Goal: Task Accomplishment & Management: Complete application form

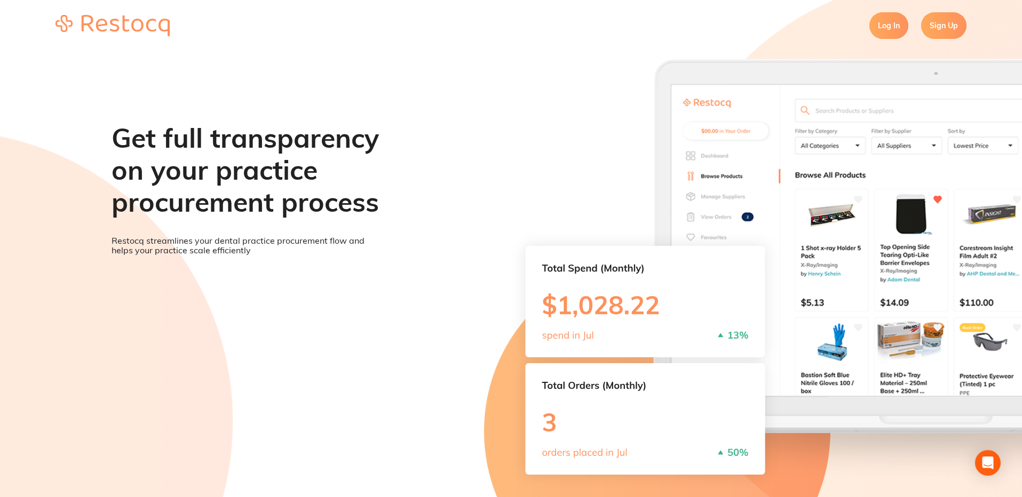
click at [890, 25] on link "Log In" at bounding box center [888, 25] width 39 height 27
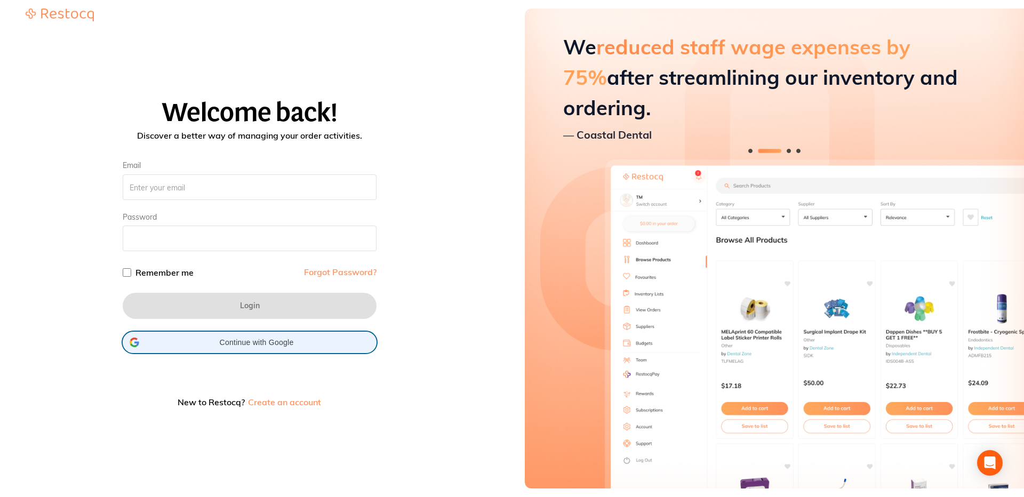
click at [269, 340] on span "Continue with Google" at bounding box center [257, 342] width 226 height 9
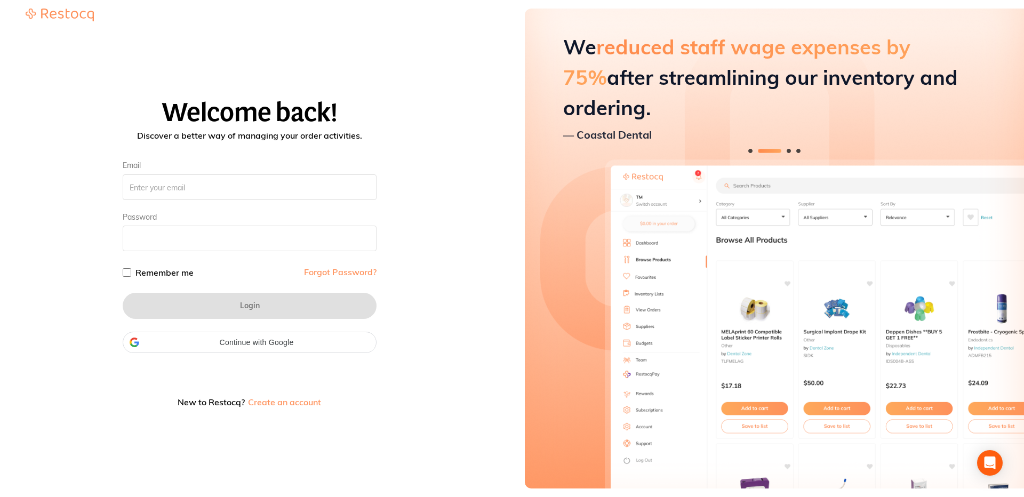
click at [321, 50] on div "Welcome back! Discover a better way of managing your order activities. Email Pa…" at bounding box center [250, 256] width 474 height 459
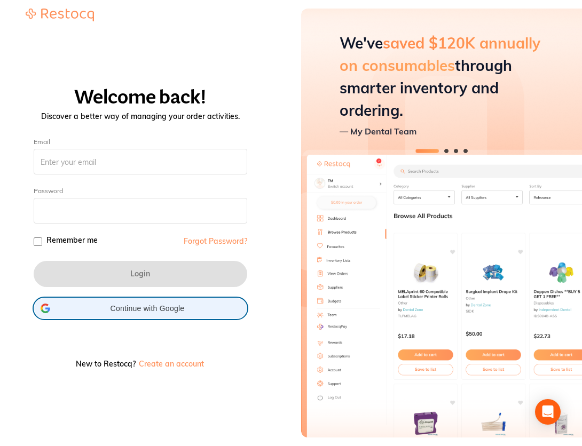
click at [160, 317] on div "Continue with Google Continue with Google. Opens in new tab" at bounding box center [141, 308] width 200 height 20
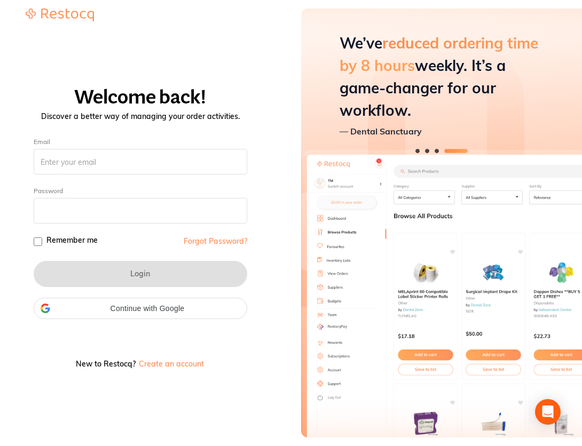
click at [209, 61] on div "Welcome back! Discover a better way of managing your order activities. Email Pa…" at bounding box center [140, 231] width 255 height 408
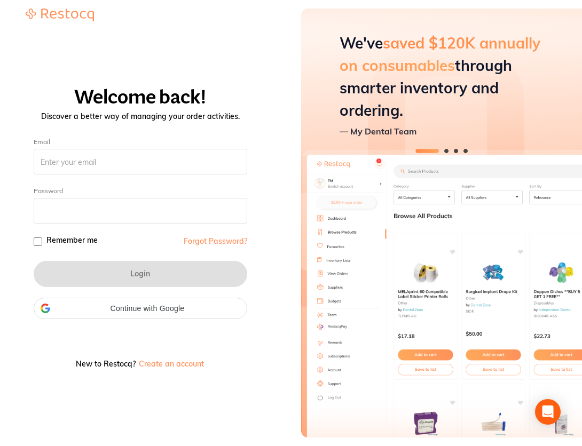
click at [182, 363] on button "Create an account" at bounding box center [171, 363] width 67 height 7
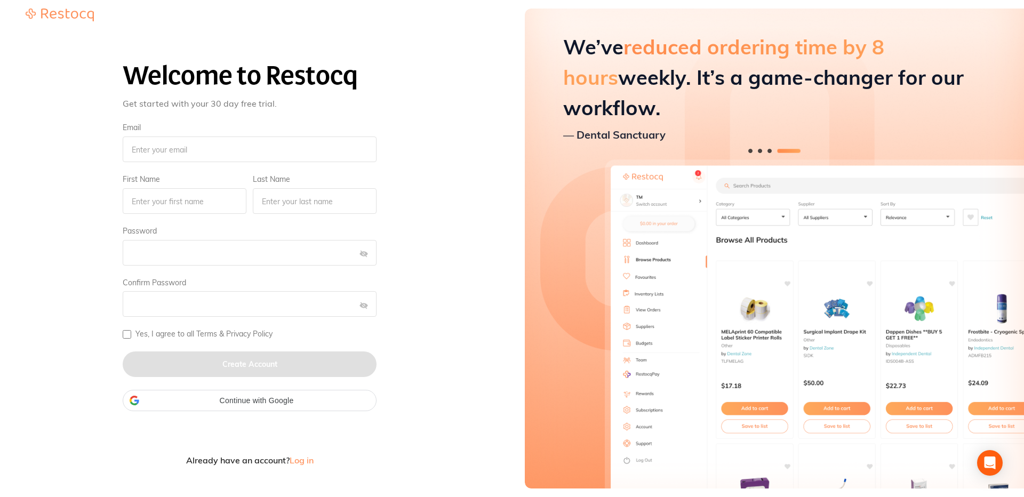
click at [307, 459] on span "Log in" at bounding box center [302, 460] width 24 height 11
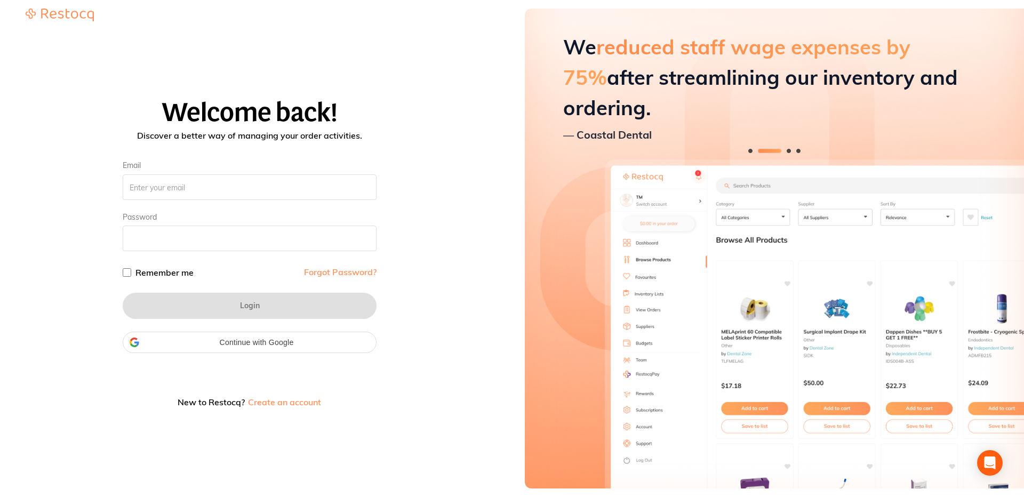
click at [290, 406] on button "Create an account" at bounding box center [284, 402] width 75 height 9
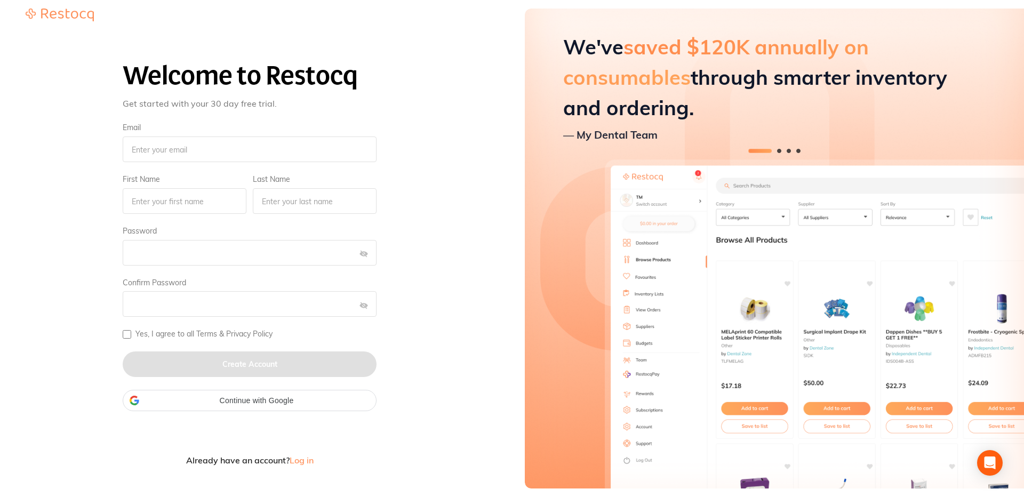
click at [299, 458] on span "Log in" at bounding box center [302, 460] width 24 height 11
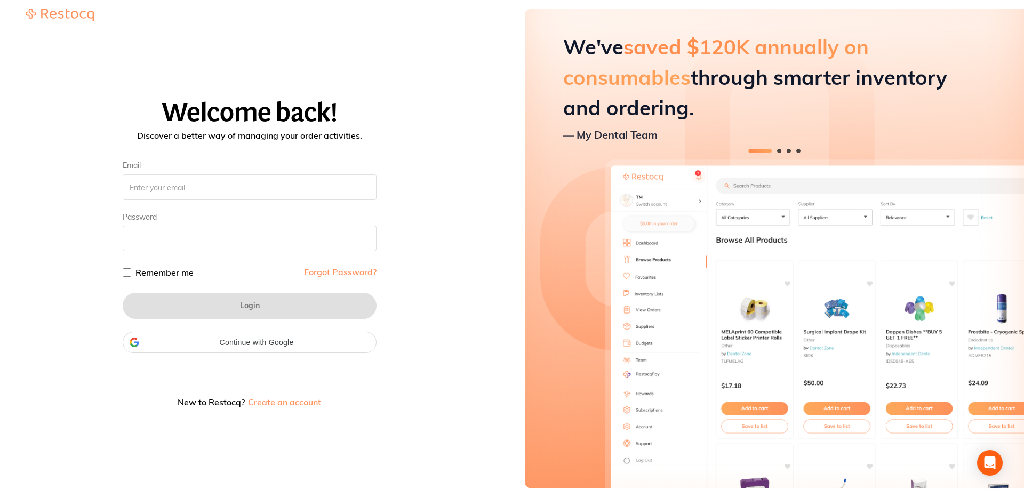
click at [311, 405] on button "Create an account" at bounding box center [284, 402] width 75 height 9
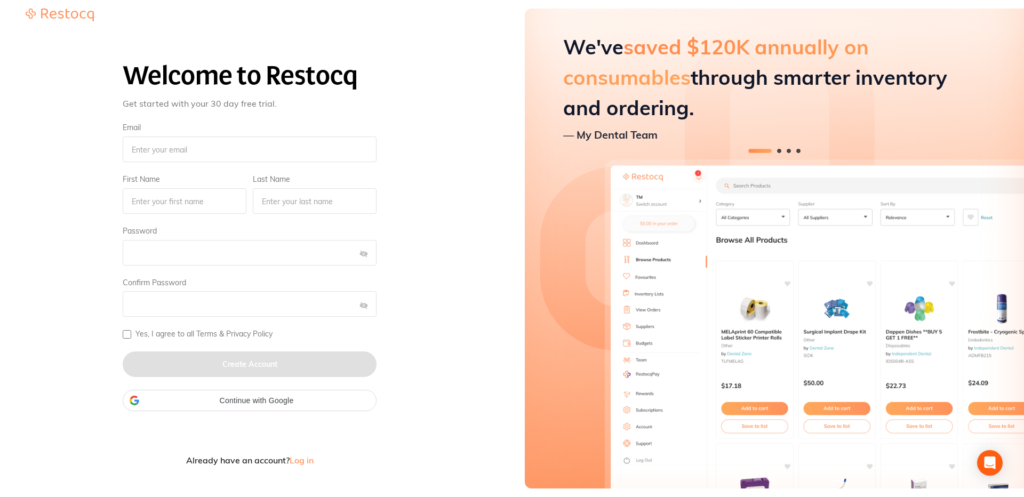
click at [300, 458] on span "Log in" at bounding box center [302, 460] width 24 height 11
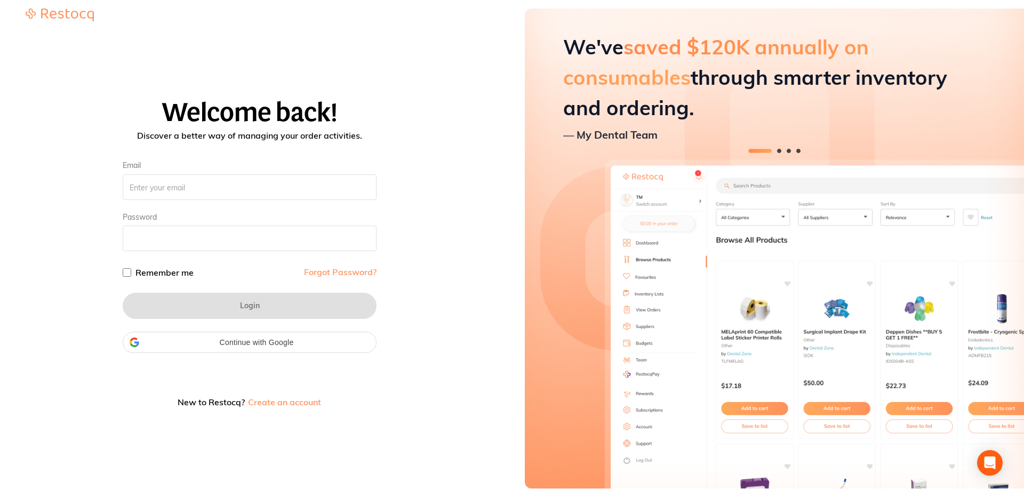
click at [299, 404] on button "Create an account" at bounding box center [284, 402] width 75 height 9
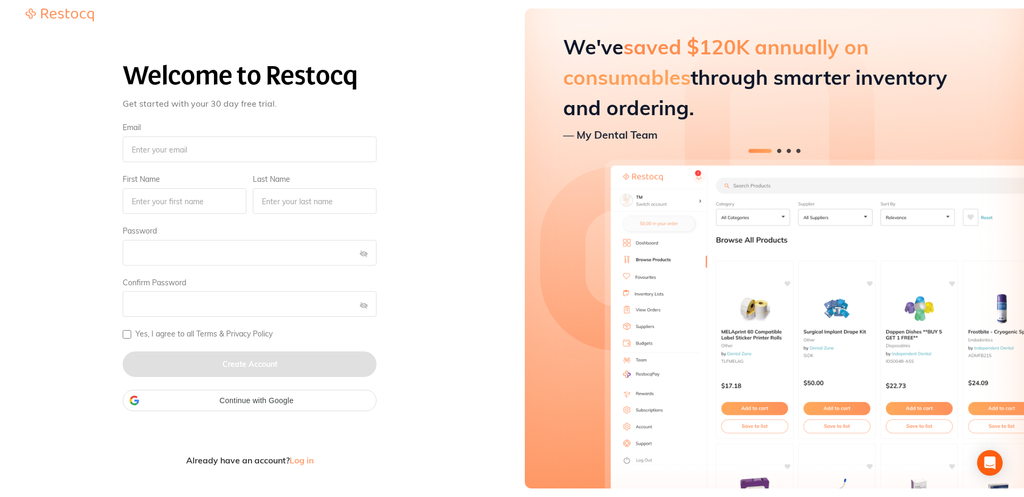
click at [300, 459] on span "Log in" at bounding box center [302, 460] width 24 height 11
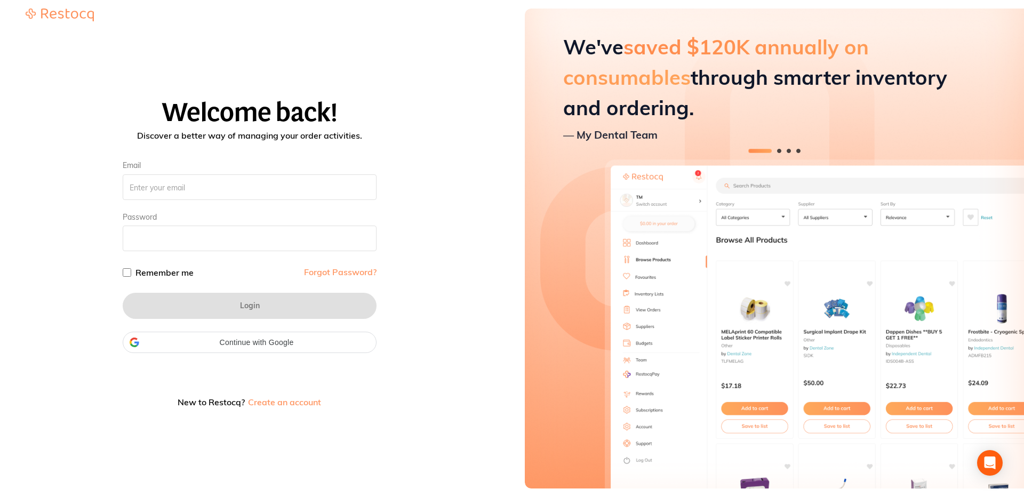
click at [301, 406] on button "Create an account" at bounding box center [284, 402] width 75 height 9
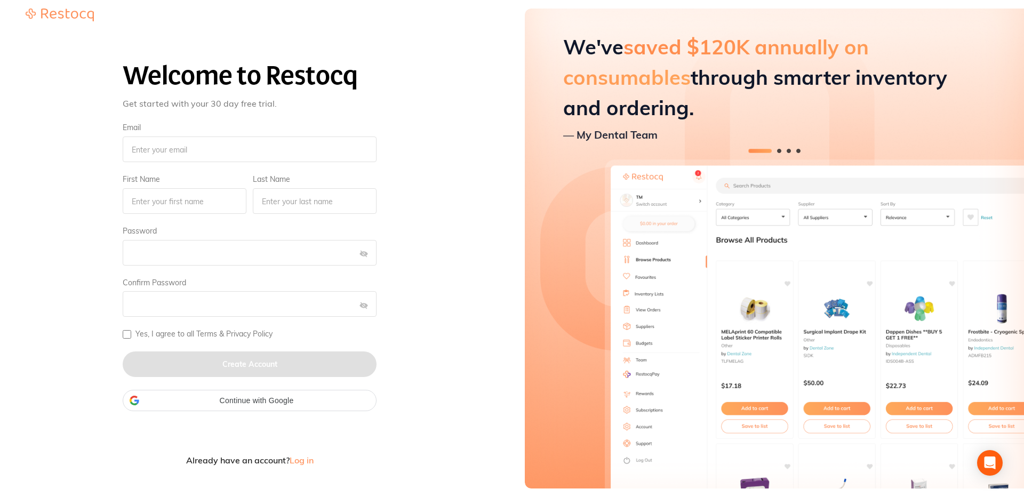
click at [305, 461] on span "Log in" at bounding box center [302, 460] width 24 height 11
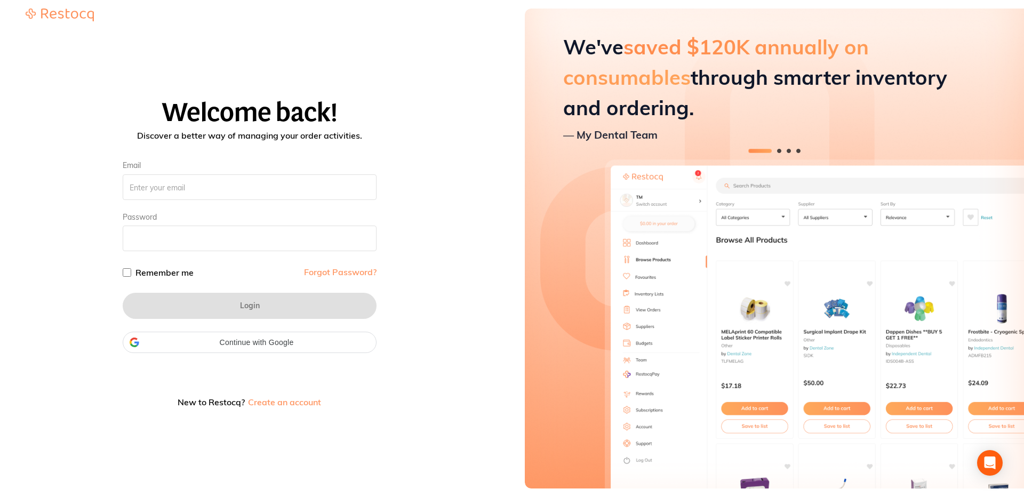
click at [291, 399] on button "Create an account" at bounding box center [284, 402] width 75 height 9
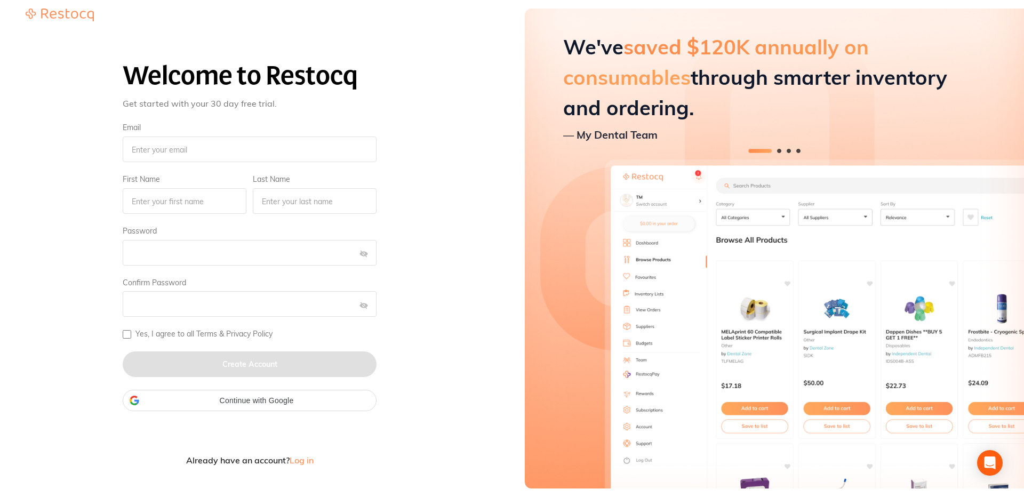
click at [296, 460] on span "Log in" at bounding box center [302, 460] width 24 height 11
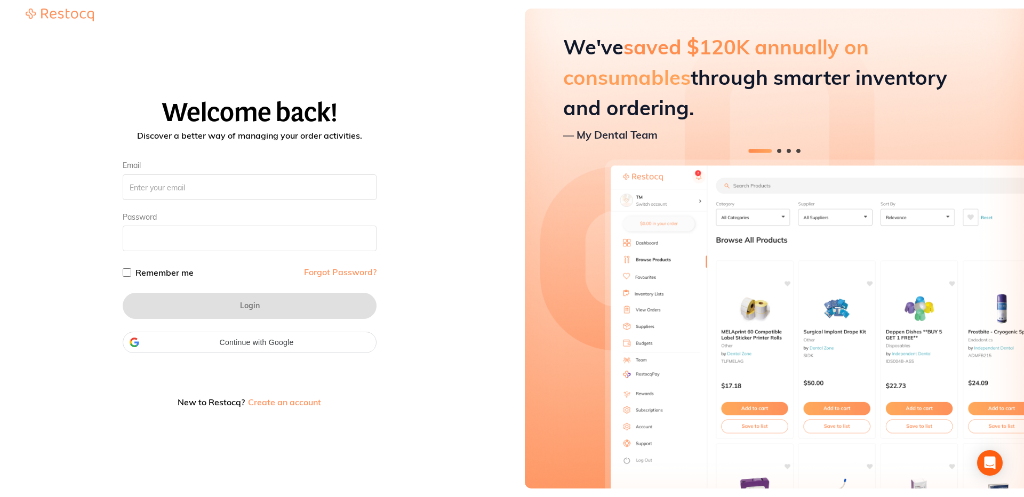
click at [292, 404] on button "Create an account" at bounding box center [284, 402] width 75 height 9
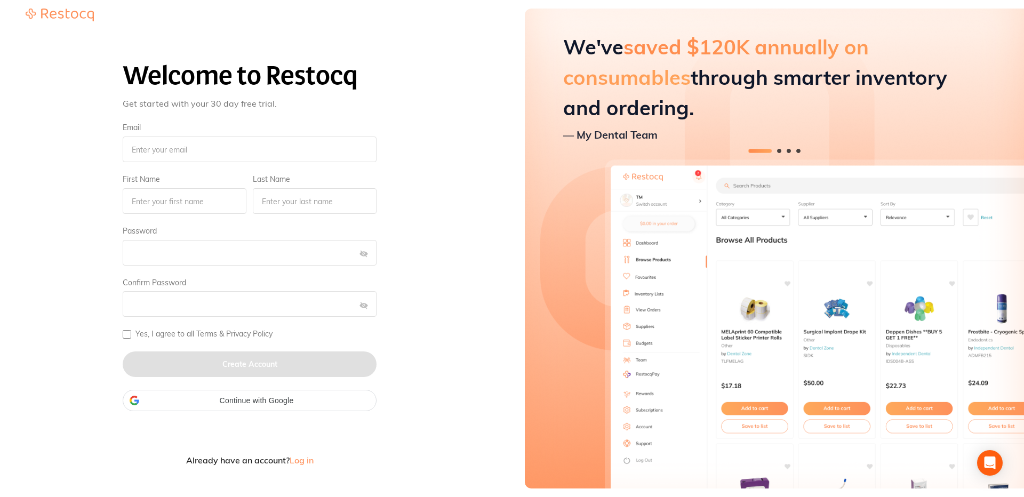
click at [305, 463] on span "Log in" at bounding box center [302, 460] width 24 height 11
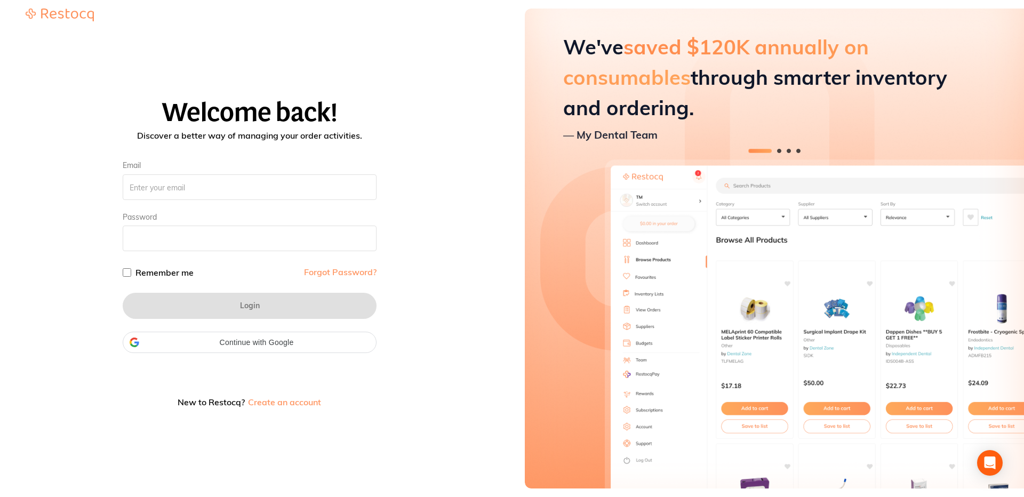
click at [296, 405] on button "Create an account" at bounding box center [284, 402] width 75 height 9
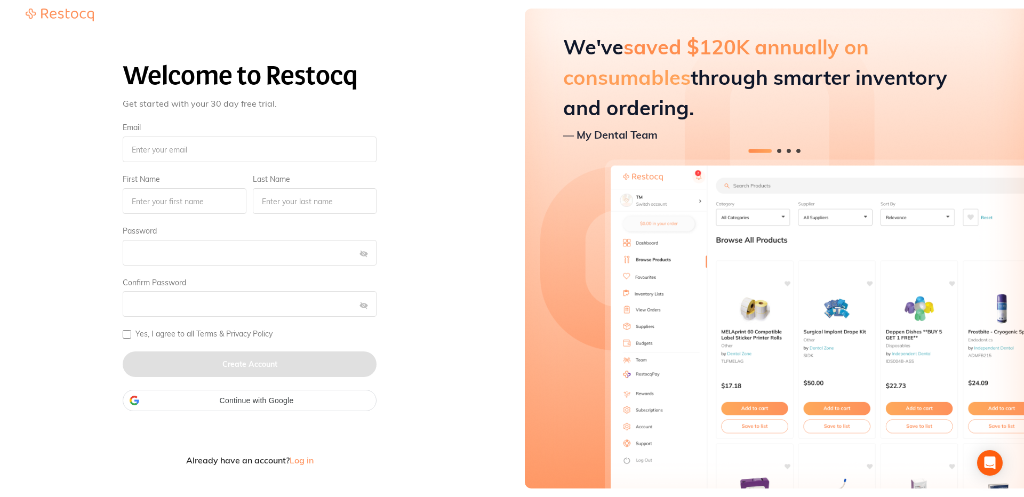
click at [296, 405] on div "Continue with Google Continue with Google. Opens in new tab" at bounding box center [250, 401] width 240 height 20
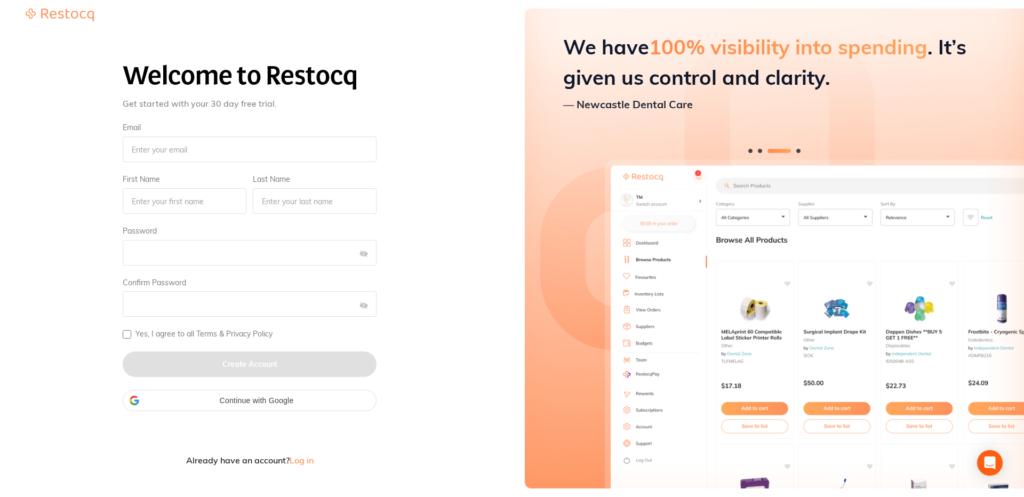
click at [478, 93] on div "Welcome to Restocq Get started with your 30 day free trial. Email First Name La…" at bounding box center [250, 256] width 474 height 459
